Goal: Navigation & Orientation: Find specific page/section

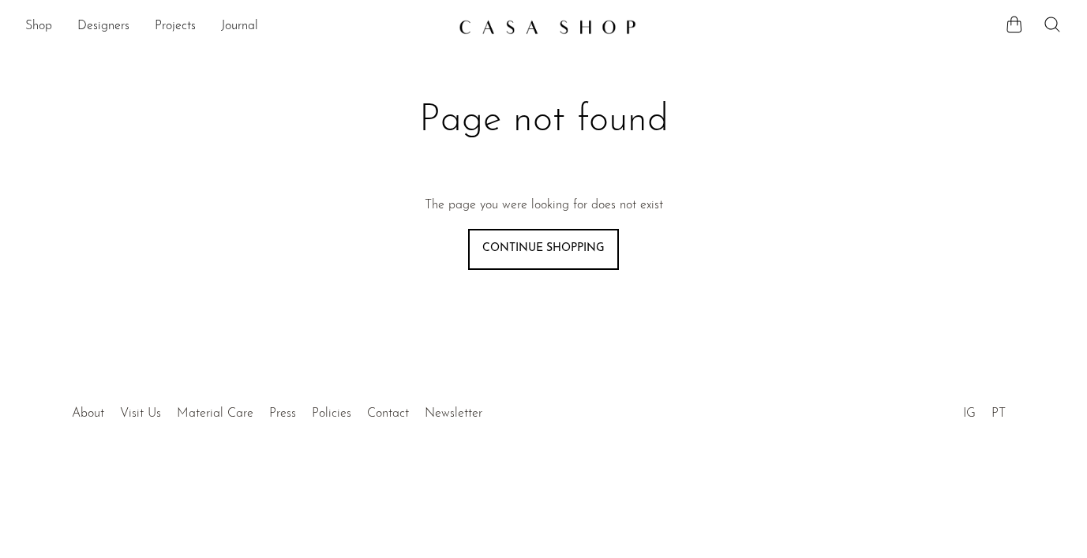
click at [34, 21] on link "Shop" at bounding box center [38, 27] width 27 height 21
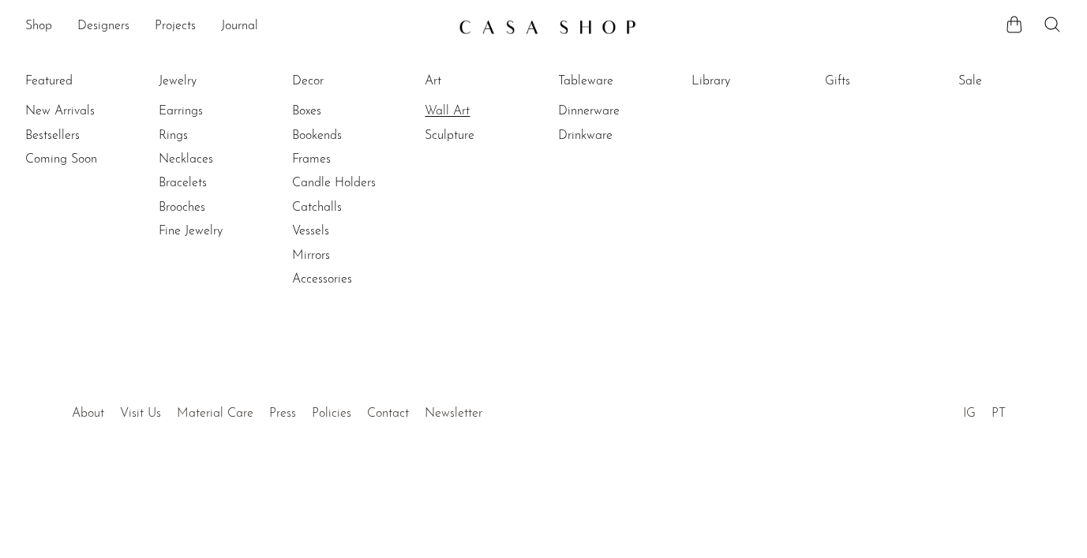
click at [438, 119] on link "Wall Art" at bounding box center [484, 111] width 118 height 17
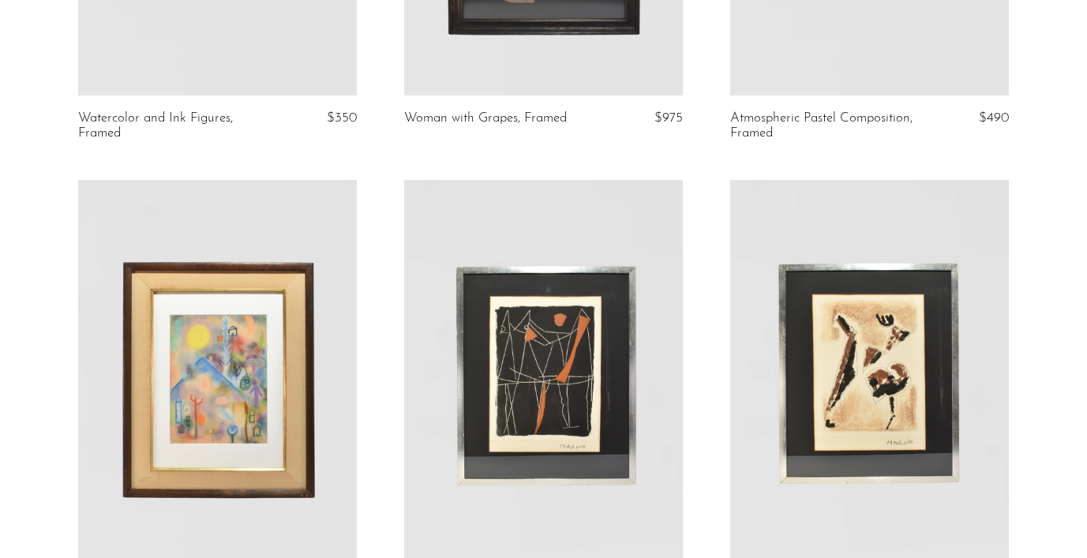
scroll to position [24, 0]
